Goal: Navigation & Orientation: Go to known website

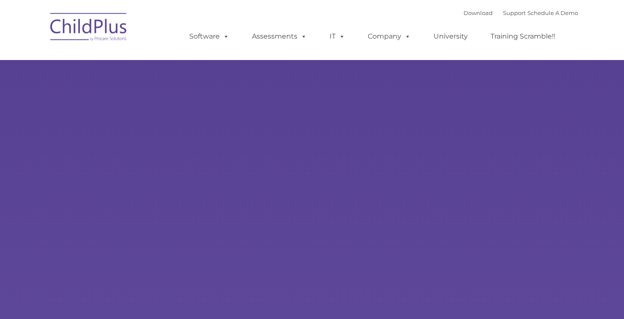
select select "MEDIUM"
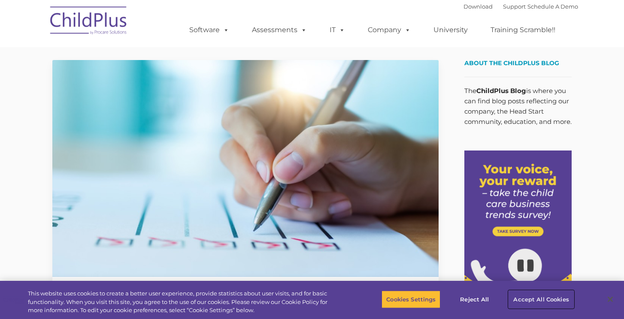
click at [535, 302] on button "Accept All Cookies" at bounding box center [540, 299] width 65 height 18
